Goal: Information Seeking & Learning: Learn about a topic

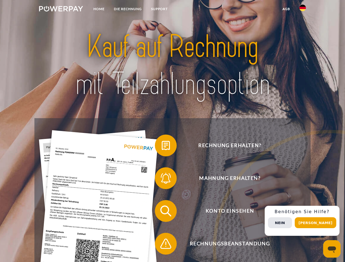
click at [61, 10] on img at bounding box center [61, 8] width 44 height 5
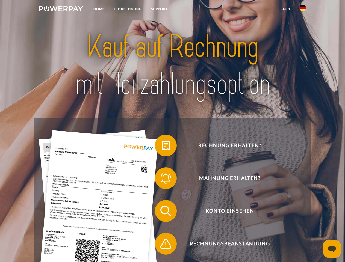
click at [302, 10] on img at bounding box center [302, 8] width 7 height 7
click at [286, 9] on link "agb" at bounding box center [286, 9] width 17 height 10
click at [162, 147] on span at bounding box center [157, 145] width 27 height 27
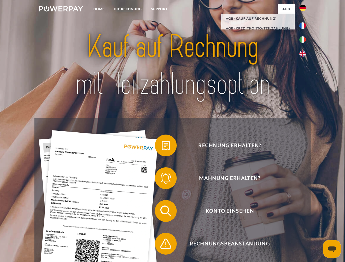
click at [162, 179] on span at bounding box center [157, 178] width 27 height 27
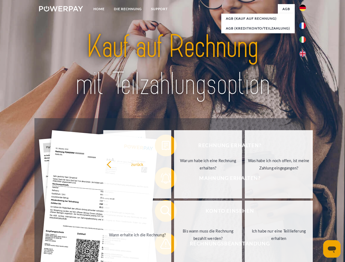
click at [174, 212] on link "Bis wann muss die Rechnung bezahlt werden?" at bounding box center [208, 235] width 68 height 68
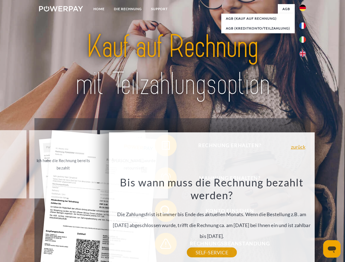
click at [162, 245] on div "Rechnung erhalten? Mahnung erhalten? Konto einsehen" at bounding box center [172, 227] width 276 height 218
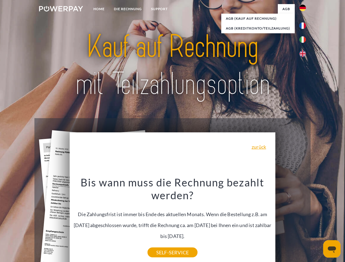
click at [304, 221] on div "Rechnung erhalten? Mahnung erhalten? Konto einsehen" at bounding box center [172, 227] width 276 height 218
click at [290, 222] on span "Konto einsehen" at bounding box center [230, 211] width 134 height 22
click at [317, 223] on header "Home DIE RECHNUNG SUPPORT" at bounding box center [172, 188] width 345 height 377
